Goal: Task Accomplishment & Management: Manage account settings

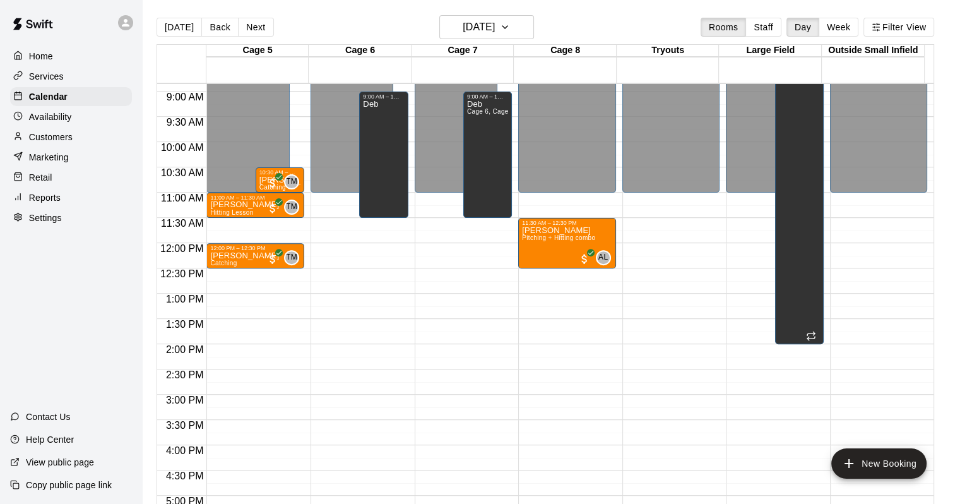
scroll to position [449, 0]
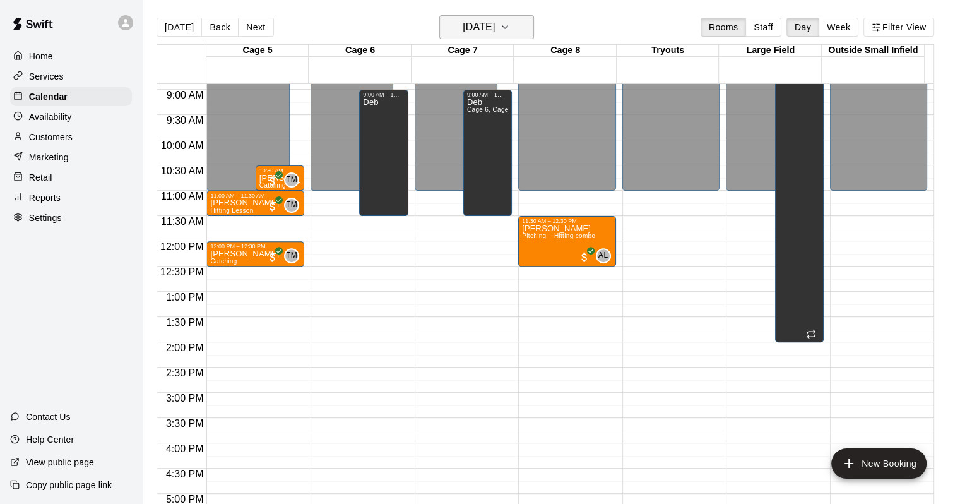
click at [473, 34] on h6 "[DATE]" at bounding box center [479, 27] width 32 height 18
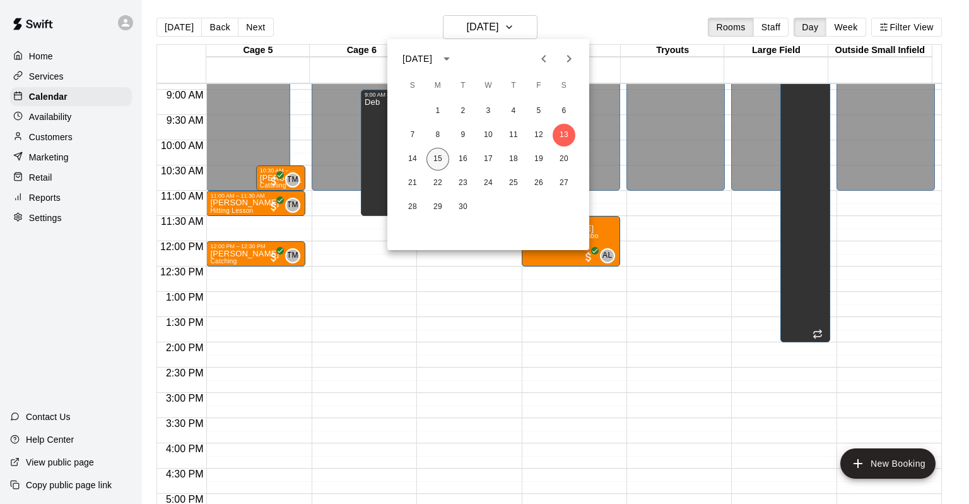
click at [439, 160] on button "15" at bounding box center [438, 159] width 23 height 23
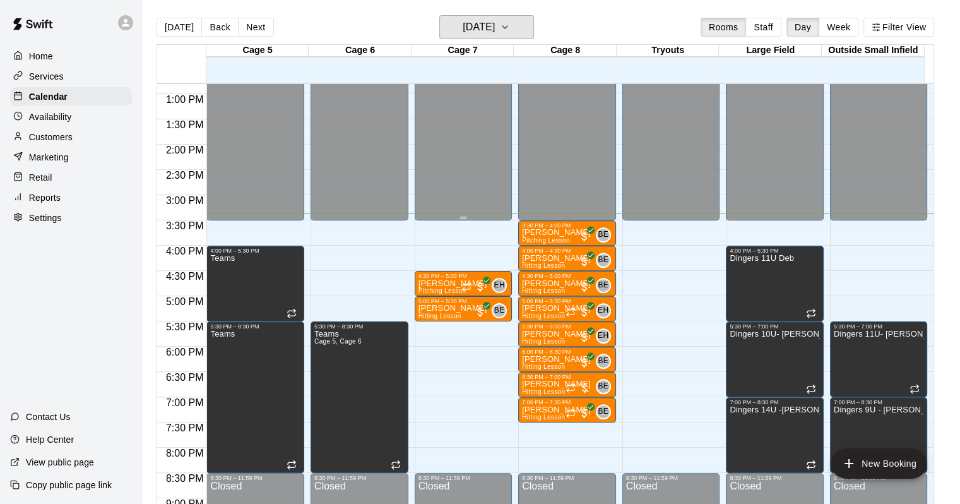
scroll to position [651, 0]
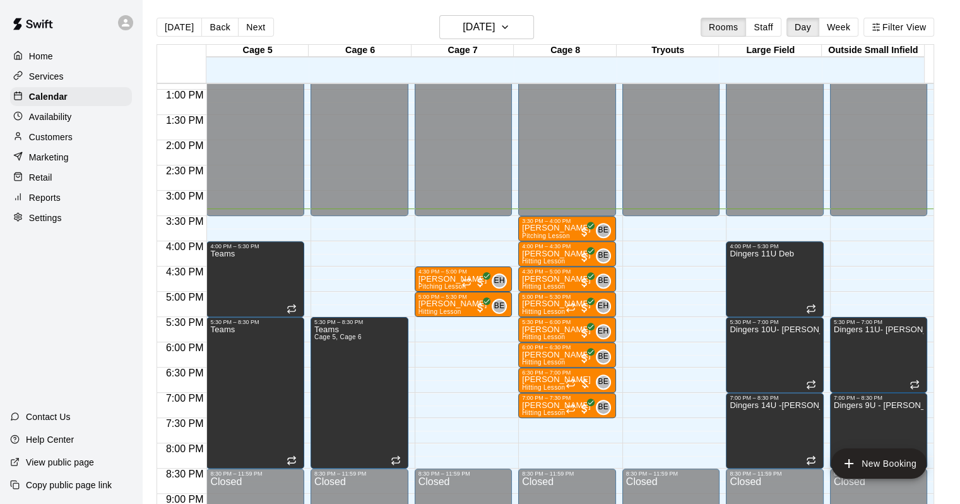
click at [489, 8] on main "[DATE] Back [DATE][DATE] Rooms Staff Day Week Filter View Cage 5 15 Mon Cage 6 …" at bounding box center [551, 262] width 818 height 524
click at [489, 31] on h6 "[DATE]" at bounding box center [479, 27] width 32 height 18
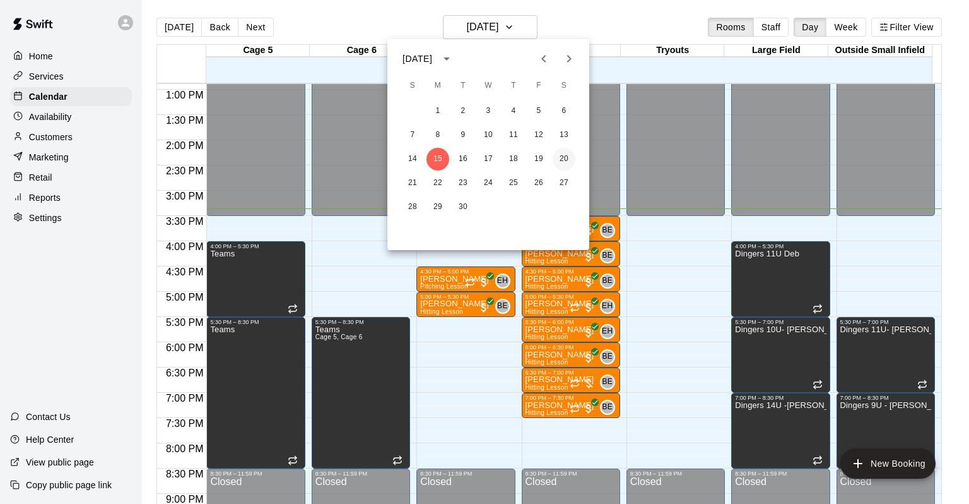
click at [557, 155] on button "20" at bounding box center [564, 159] width 23 height 23
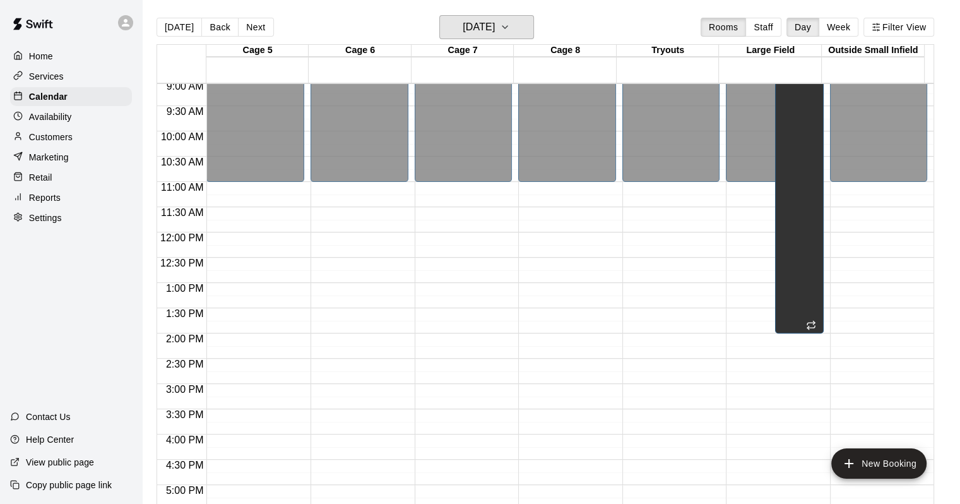
scroll to position [461, 0]
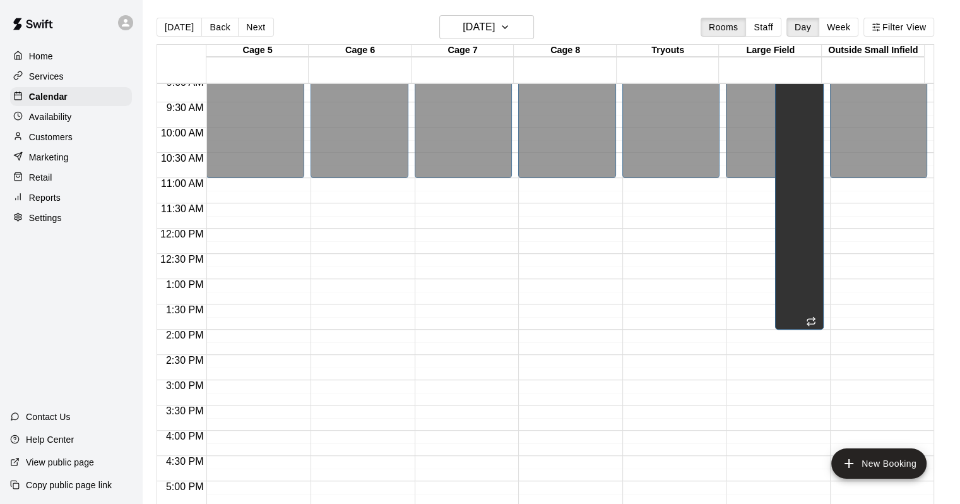
click at [477, 11] on main "[DATE] Back [DATE][DATE] Rooms Staff Day Week Filter View Cage 5 20 Sat Cage 6 …" at bounding box center [551, 262] width 818 height 524
click at [480, 19] on h6 "[DATE]" at bounding box center [479, 27] width 32 height 18
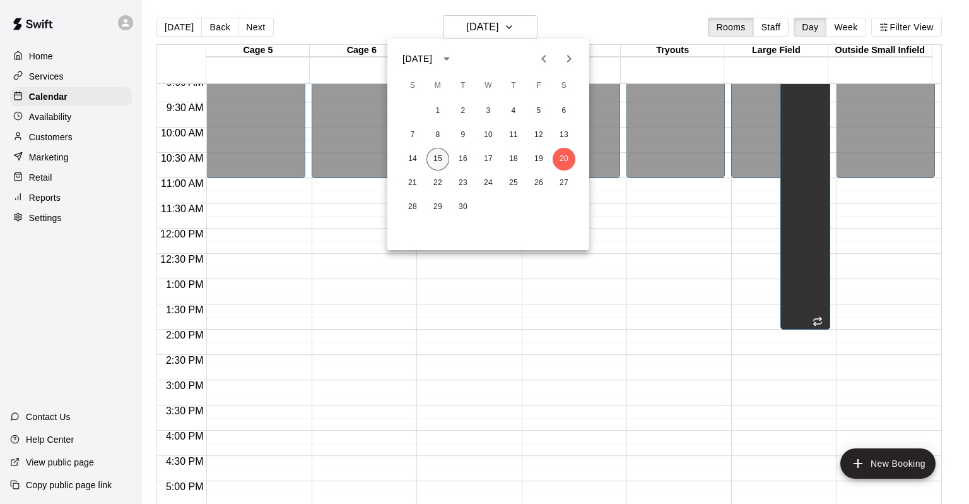
click at [447, 155] on button "15" at bounding box center [438, 159] width 23 height 23
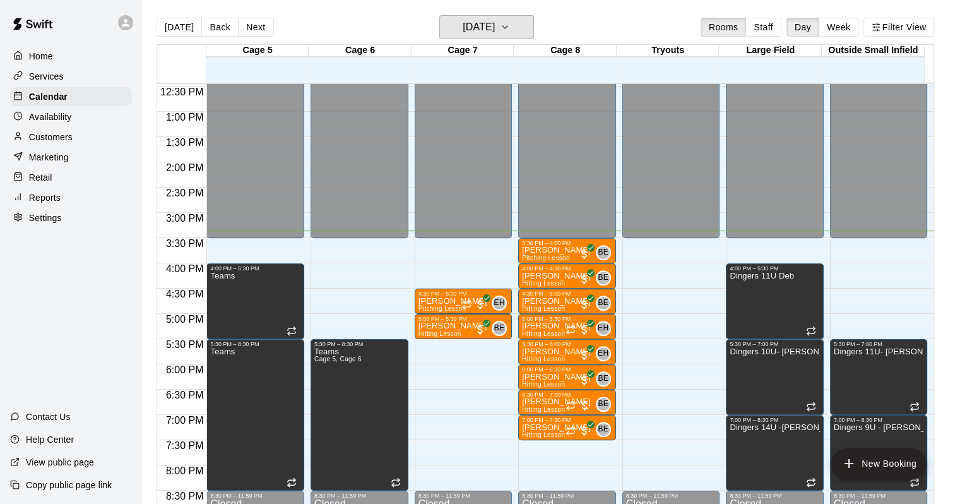
scroll to position [629, 0]
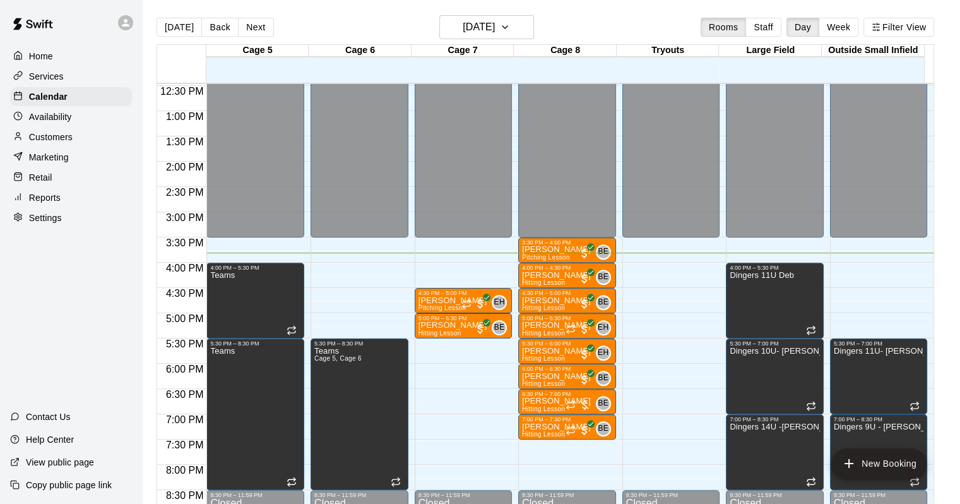
click at [114, 253] on div "Home Services Calendar Availability Customers Marketing Retail Reports Settings…" at bounding box center [71, 252] width 142 height 504
click at [135, 250] on div "Home Services Calendar Availability Customers Marketing Retail Reports Settings…" at bounding box center [71, 252] width 142 height 504
click at [134, 250] on div "Home Services Calendar Availability Customers Marketing Retail Reports Settings…" at bounding box center [71, 252] width 142 height 504
click at [133, 250] on div "Home Services Calendar Availability Customers Marketing Retail Reports Settings…" at bounding box center [71, 252] width 142 height 504
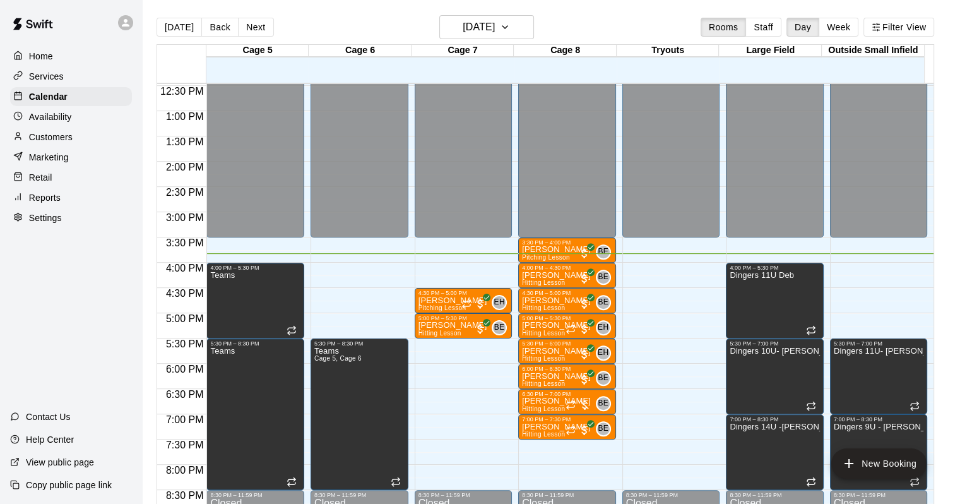
click at [117, 251] on div "Home Services Calendar Availability Customers Marketing Retail Reports Settings…" at bounding box center [71, 252] width 142 height 504
click at [116, 252] on div "Home Services Calendar Availability Customers Marketing Retail Reports Settings…" at bounding box center [71, 252] width 142 height 504
